Goal: Find specific page/section: Find specific page/section

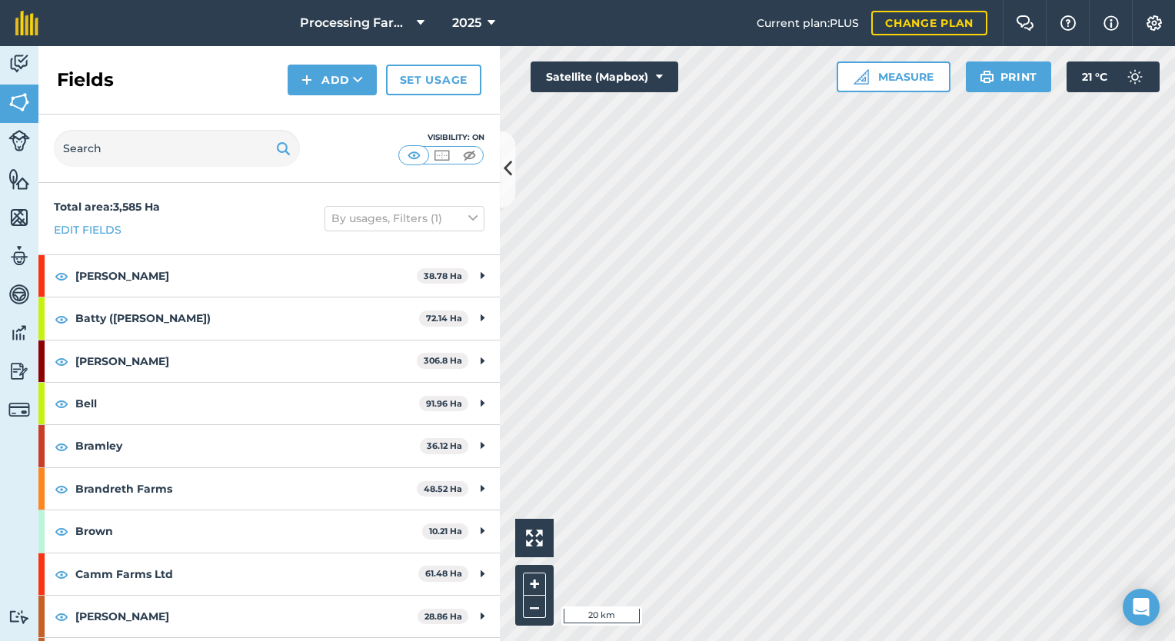
scroll to position [1307, 0]
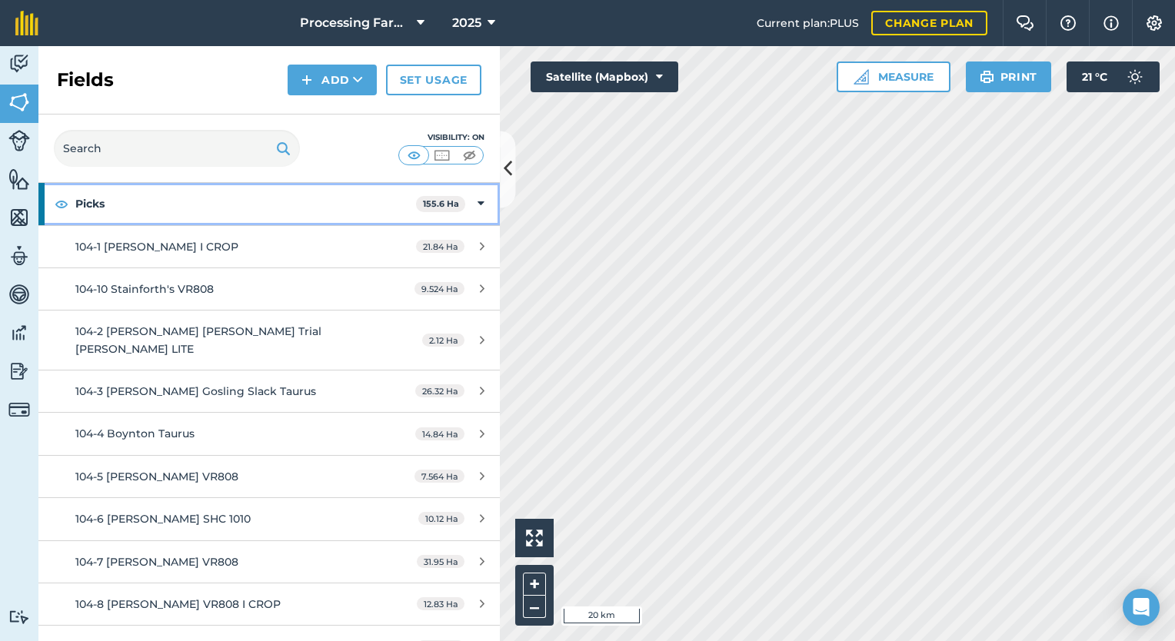
click at [250, 202] on strong "Picks" at bounding box center [245, 204] width 341 height 42
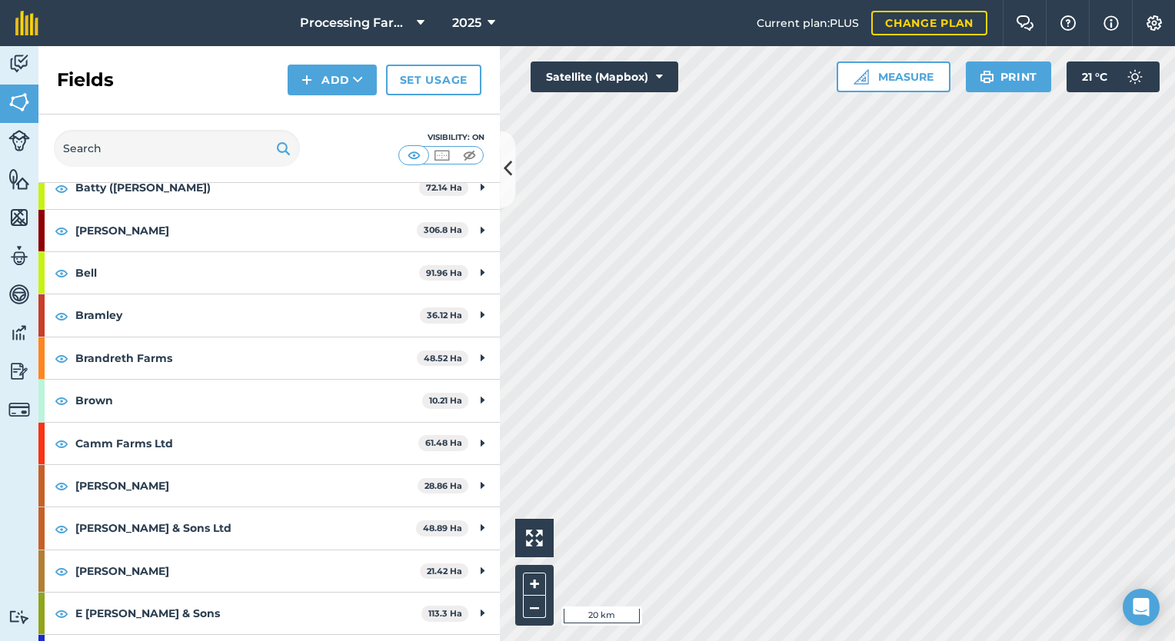
scroll to position [0, 0]
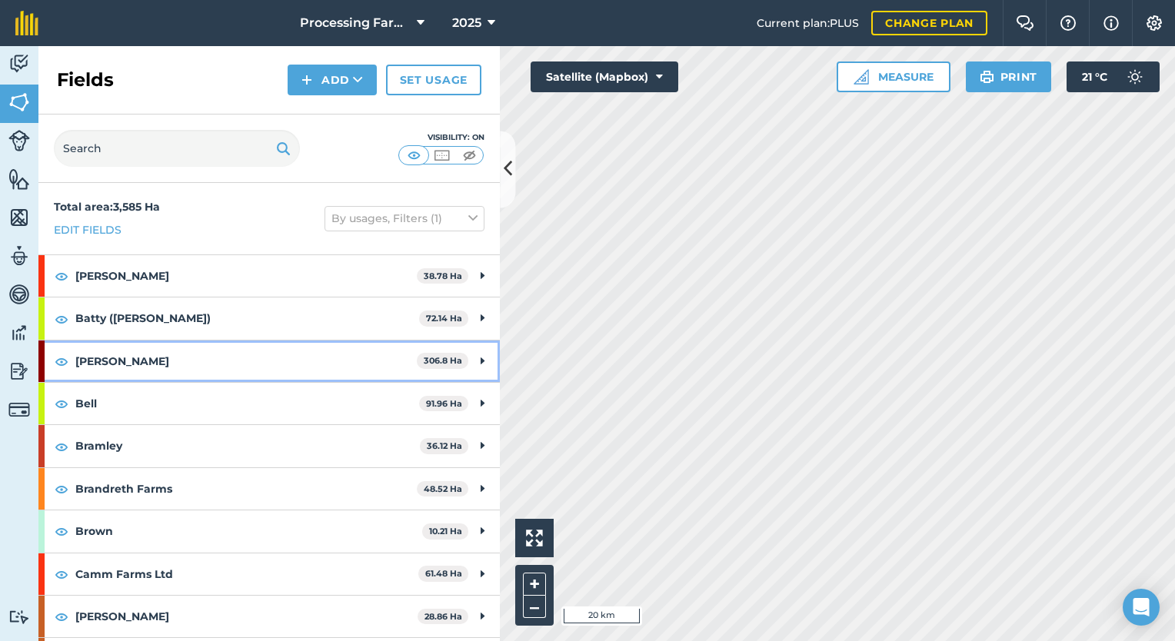
click at [199, 363] on strong "[PERSON_NAME]" at bounding box center [245, 362] width 341 height 42
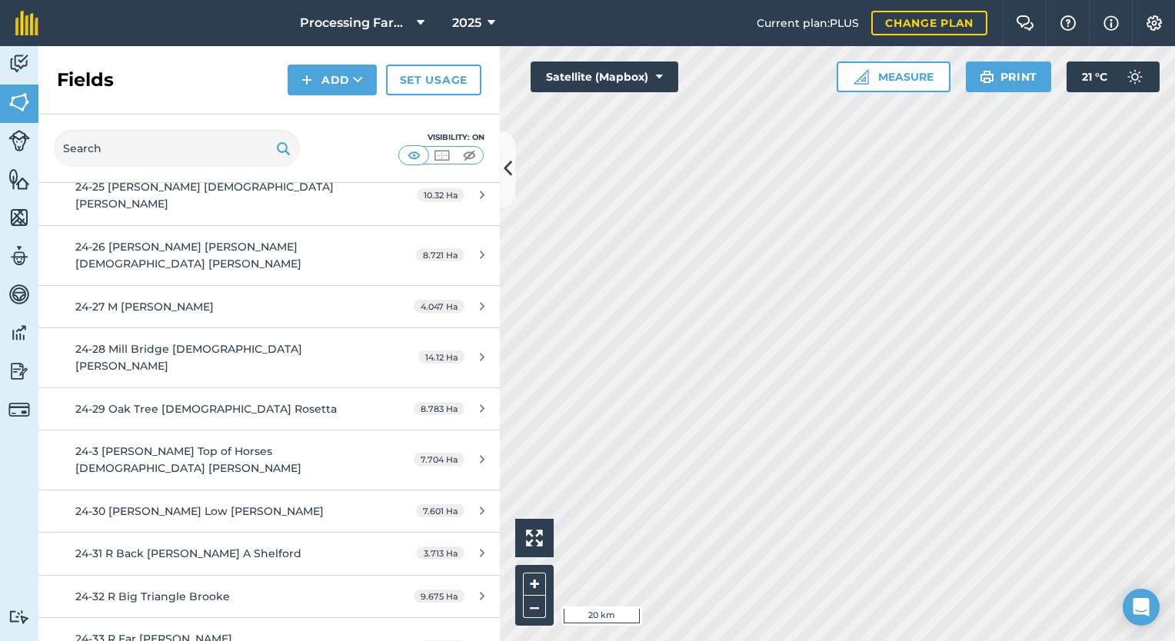
scroll to position [995, 0]
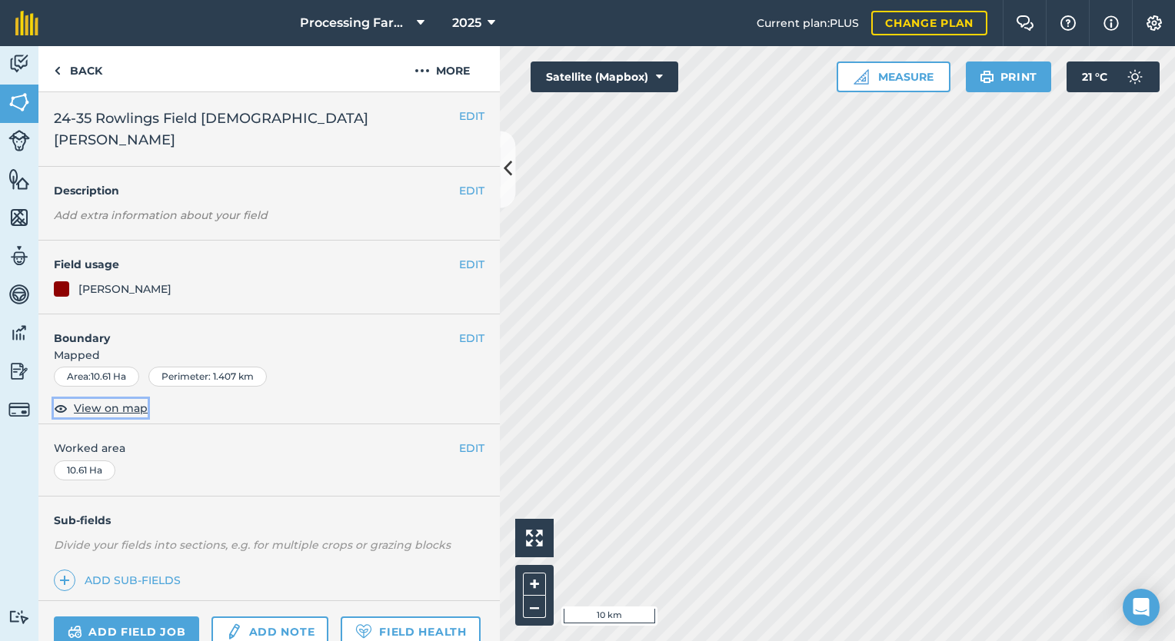
click at [123, 400] on span "View on map" at bounding box center [111, 408] width 74 height 17
click at [534, 610] on button "–" at bounding box center [534, 607] width 23 height 22
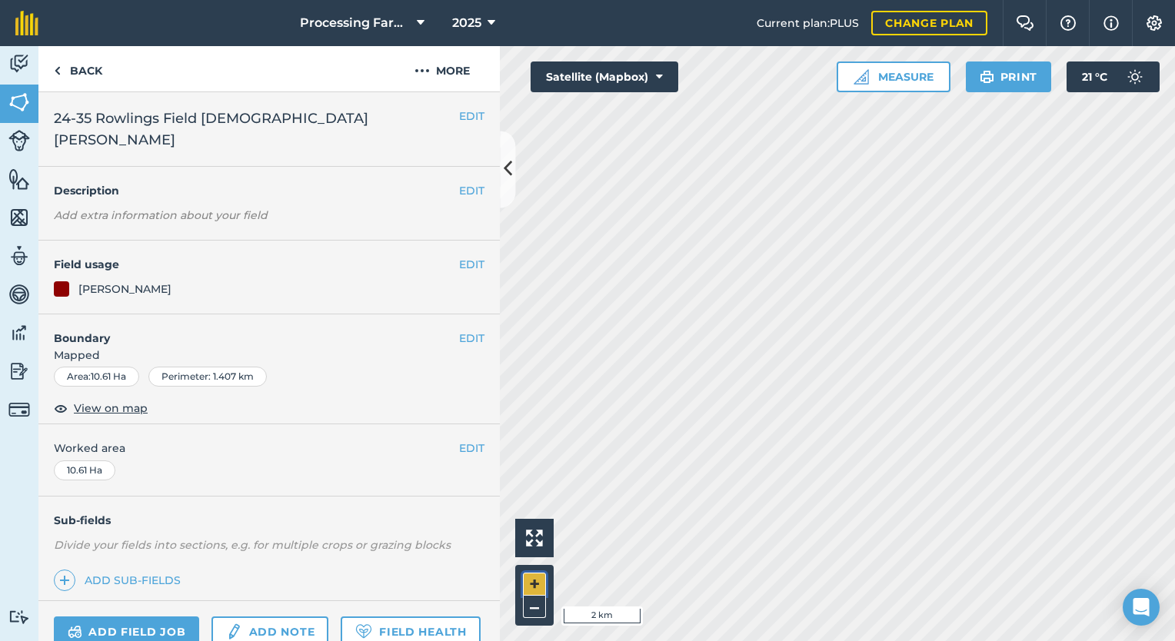
click at [534, 586] on button "+" at bounding box center [534, 584] width 23 height 23
click at [92, 64] on link "Back" at bounding box center [77, 68] width 79 height 45
click at [65, 61] on link "Back" at bounding box center [77, 68] width 79 height 45
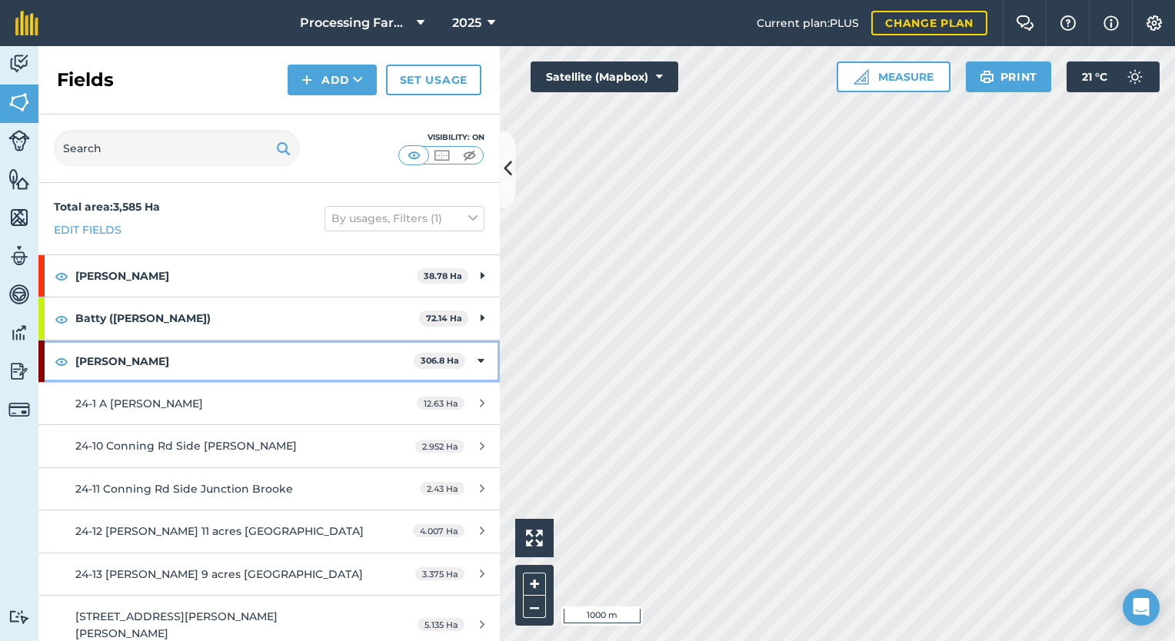
click at [163, 354] on strong "[PERSON_NAME]" at bounding box center [244, 362] width 338 height 42
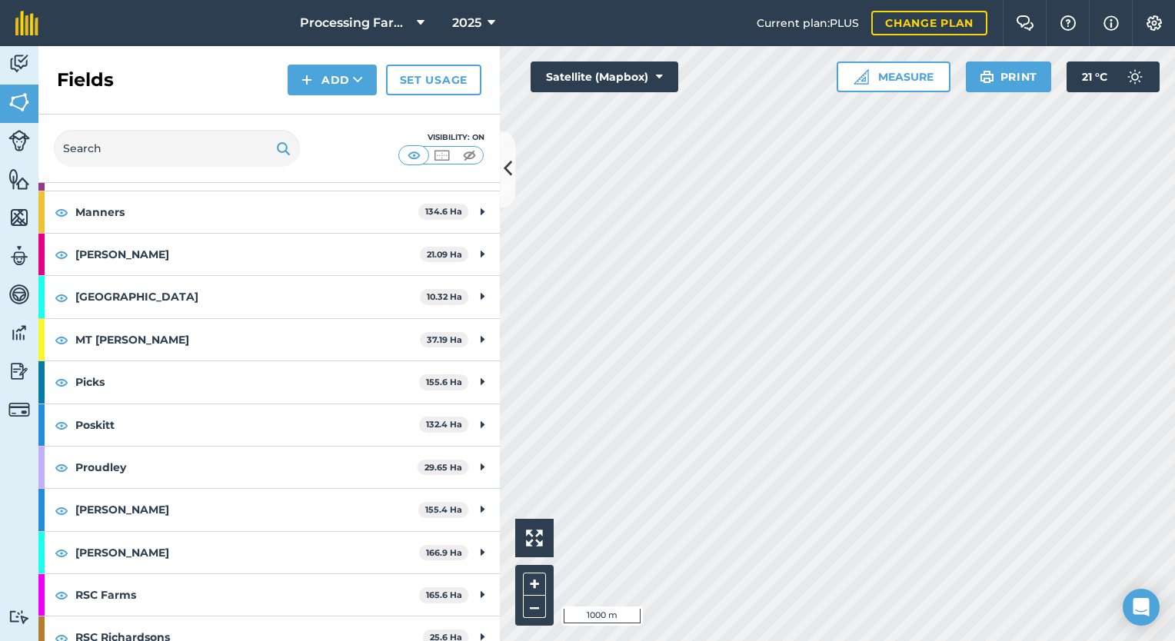
scroll to position [1130, 0]
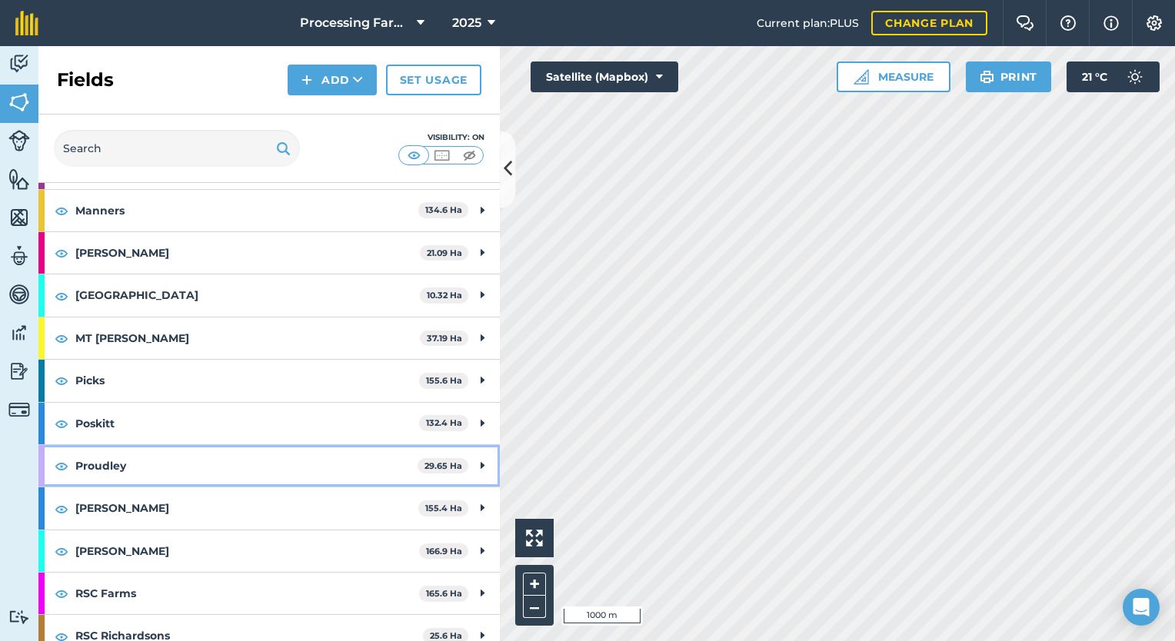
click at [180, 461] on strong "Proudley" at bounding box center [246, 466] width 342 height 42
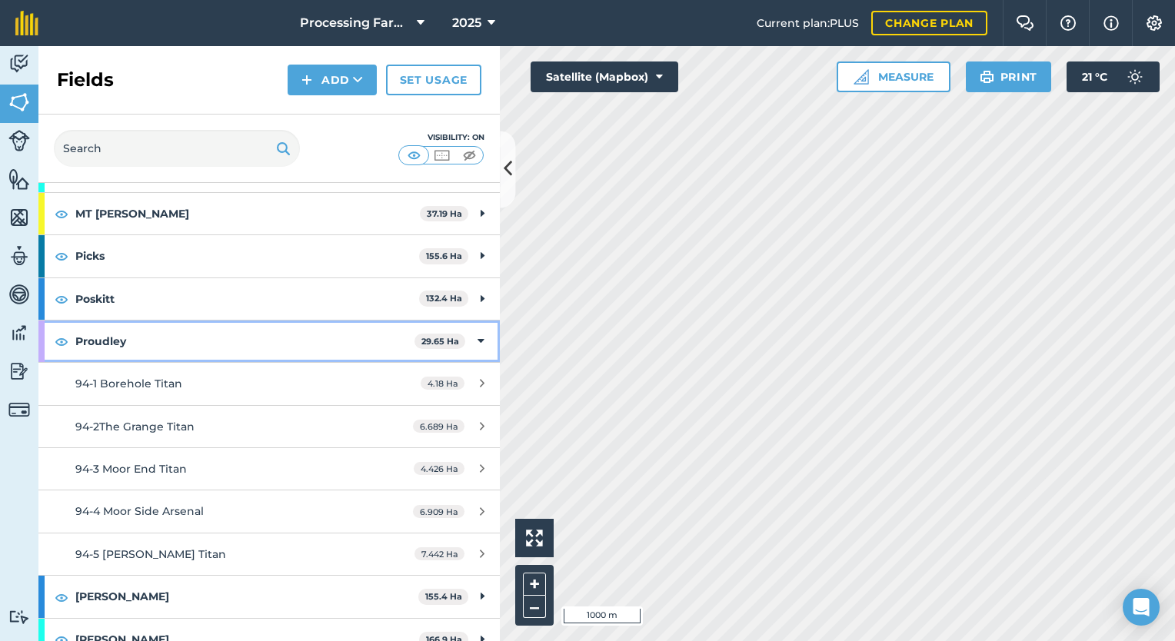
scroll to position [1273, 0]
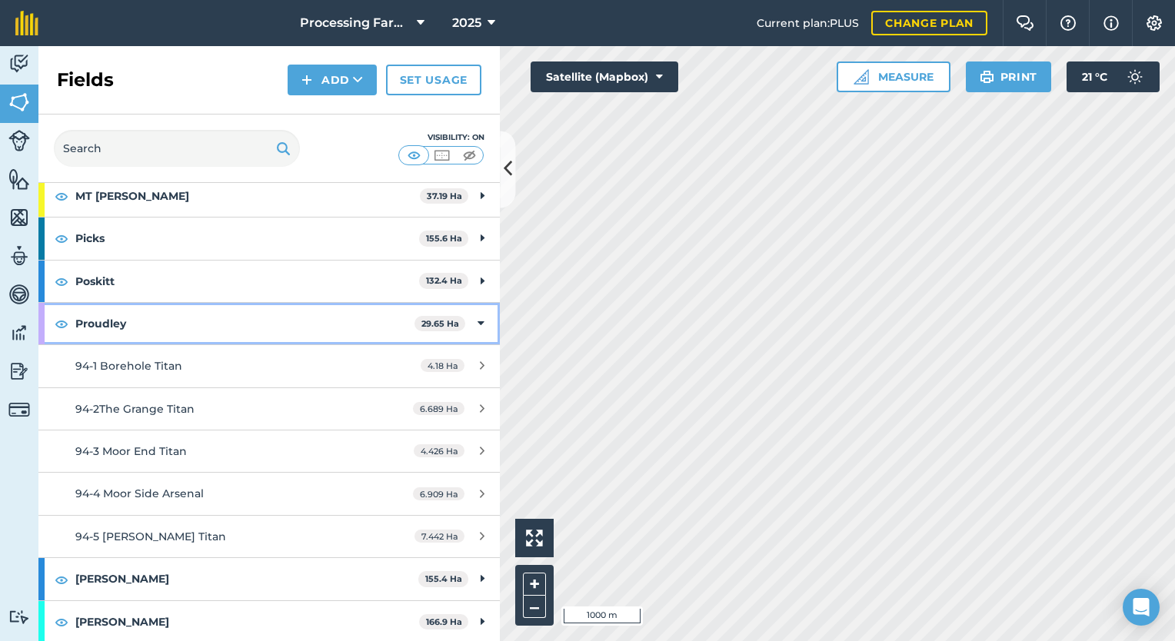
click at [253, 324] on strong "Proudley" at bounding box center [244, 324] width 339 height 42
